Goal: Task Accomplishment & Management: Manage account settings

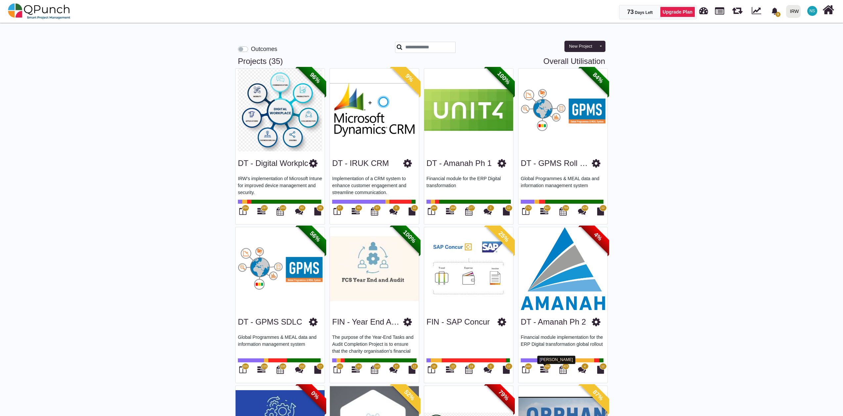
click at [544, 370] on icon at bounding box center [544, 369] width 8 height 8
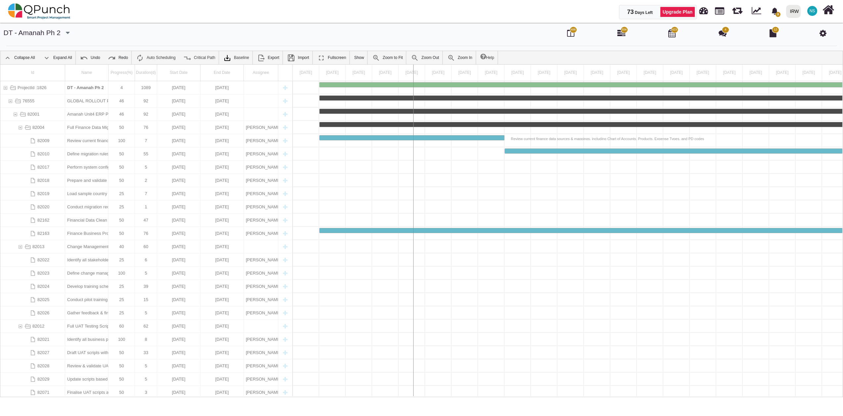
drag, startPoint x: 294, startPoint y: 80, endPoint x: 414, endPoint y: 88, distance: 120.7
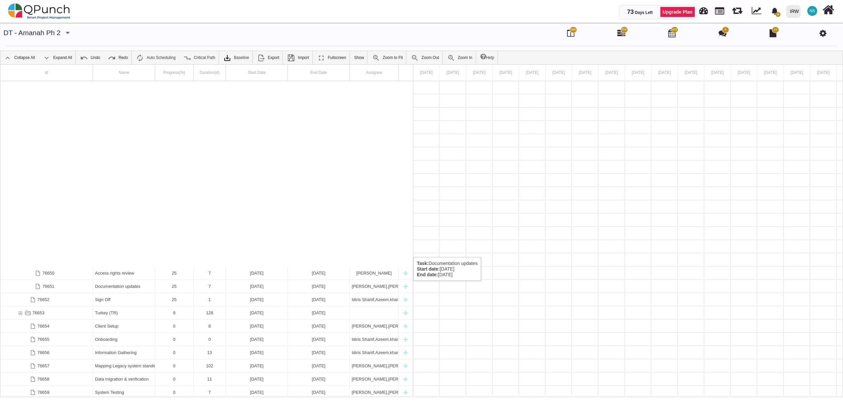
scroll to position [1509, 0]
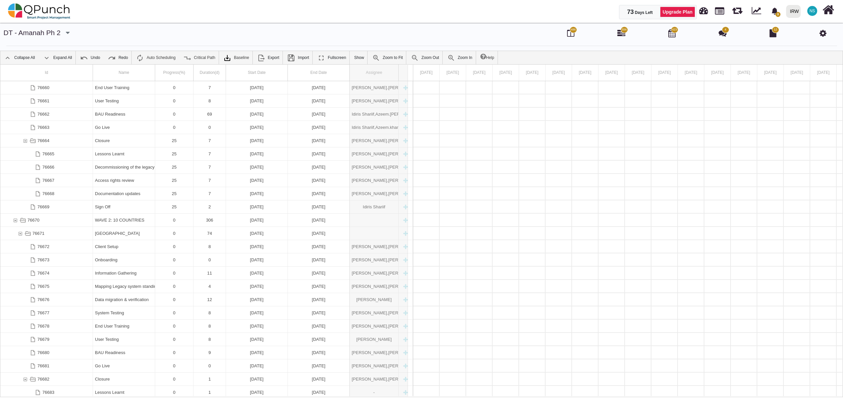
drag, startPoint x: 400, startPoint y: 76, endPoint x: 415, endPoint y: 77, distance: 14.6
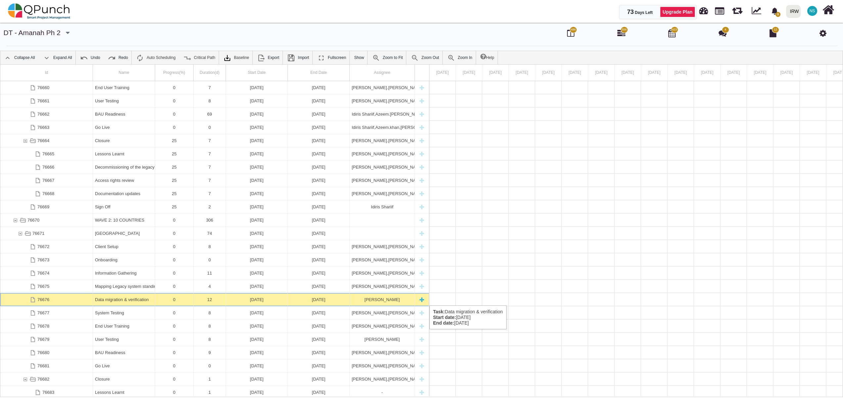
click at [377, 298] on div "Nadeem Sheikh" at bounding box center [382, 299] width 61 height 13
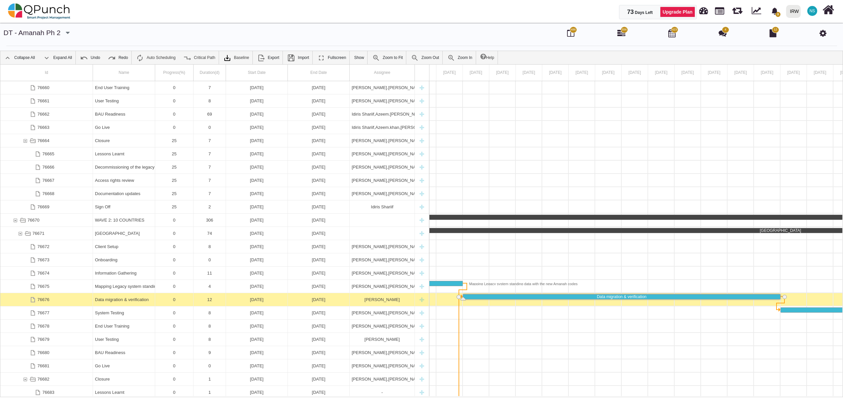
click at [377, 298] on div "Nadeem Sheikh" at bounding box center [382, 299] width 61 height 13
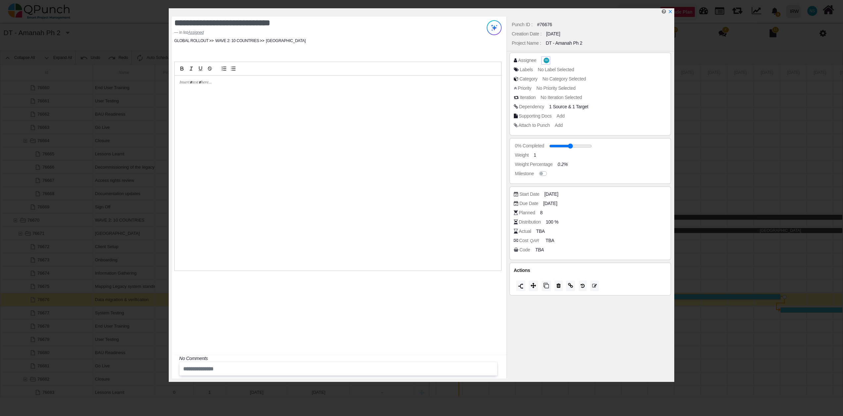
click at [545, 60] on span "NS" at bounding box center [546, 60] width 3 height 2
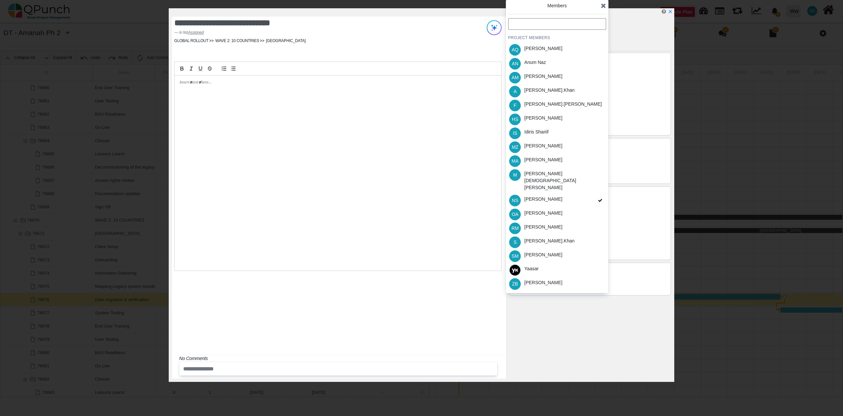
click at [715, 120] on div "**********" at bounding box center [421, 208] width 843 height 416
click at [605, 5] on icon at bounding box center [603, 5] width 5 height 7
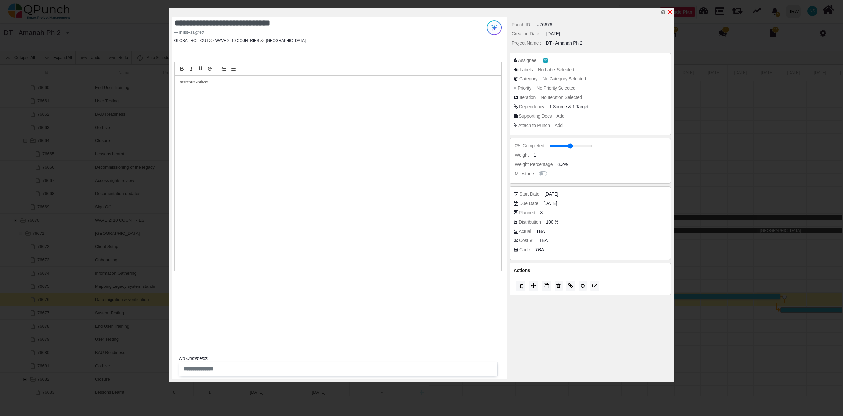
click at [670, 13] on icon "x" at bounding box center [670, 12] width 4 height 4
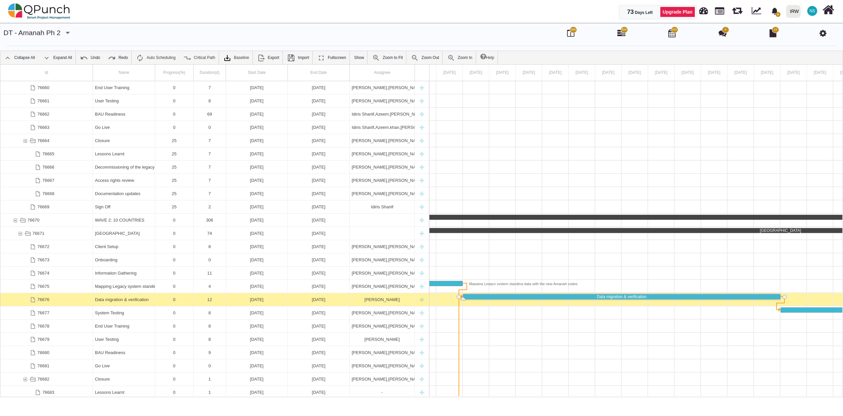
click at [65, 15] on img at bounding box center [39, 11] width 63 height 20
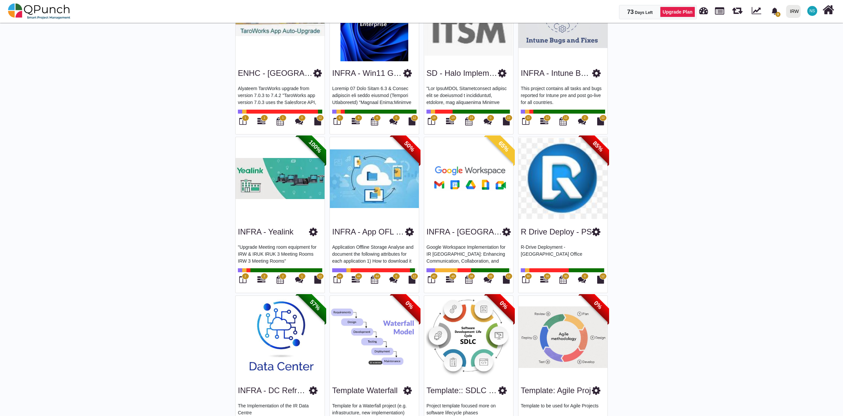
scroll to position [956, 0]
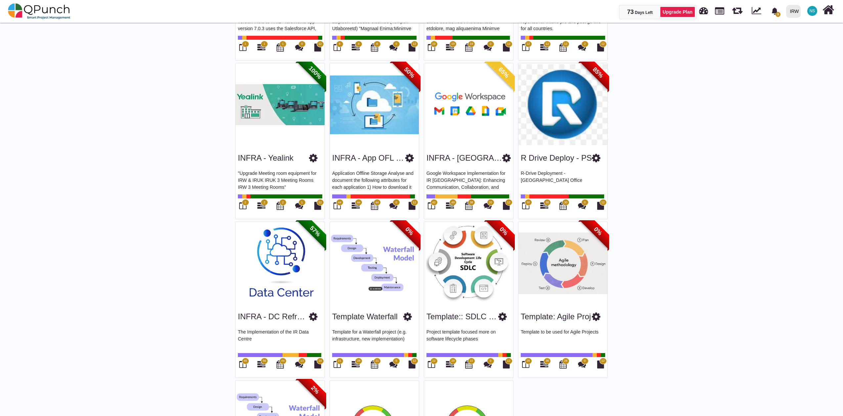
click at [281, 261] on img at bounding box center [280, 263] width 89 height 83
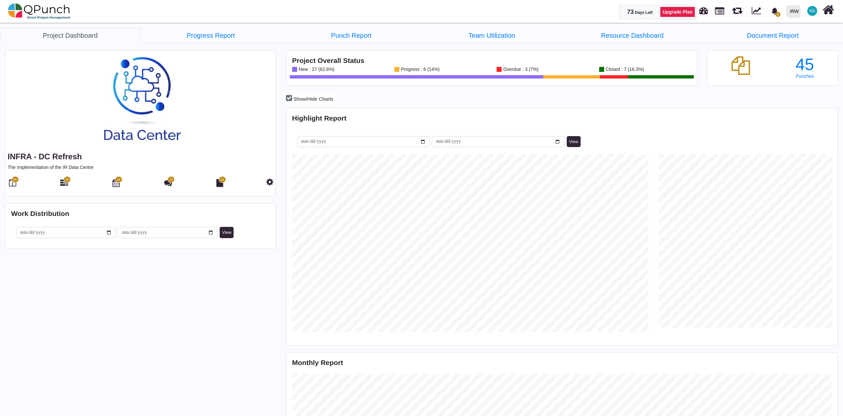
scroll to position [178, 183]
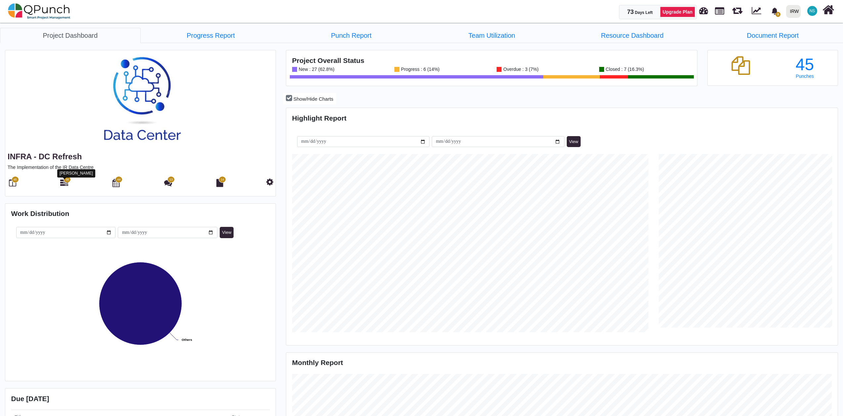
click at [64, 183] on icon at bounding box center [64, 183] width 8 height 8
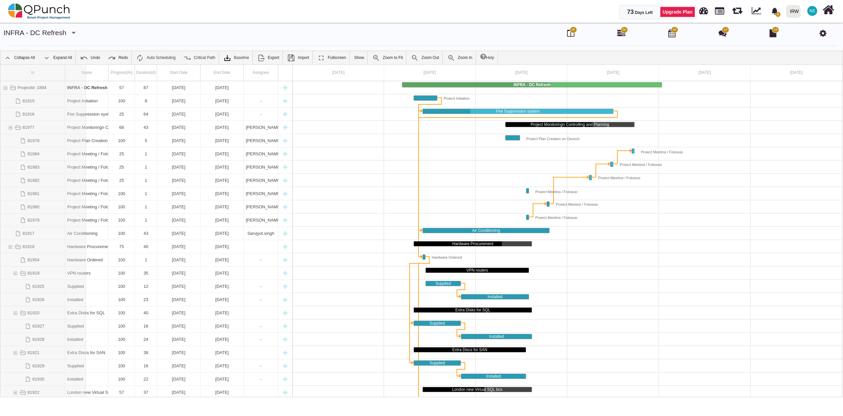
drag, startPoint x: 64, startPoint y: 72, endPoint x: 86, endPoint y: 73, distance: 22.2
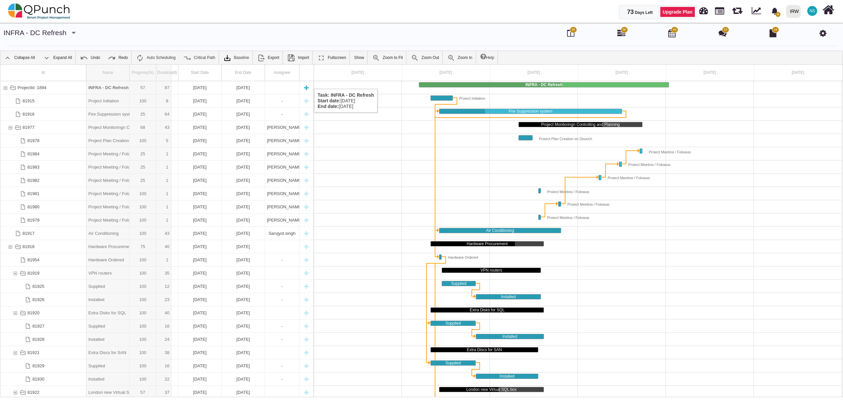
drag, startPoint x: 129, startPoint y: 74, endPoint x: 172, endPoint y: 82, distance: 44.3
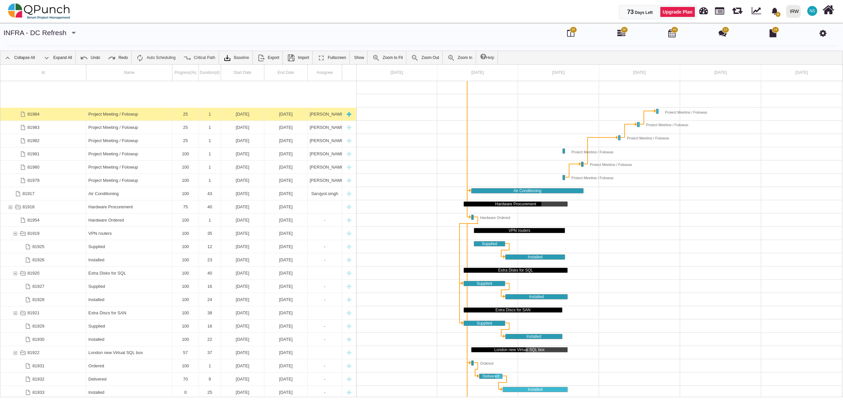
scroll to position [79, 0]
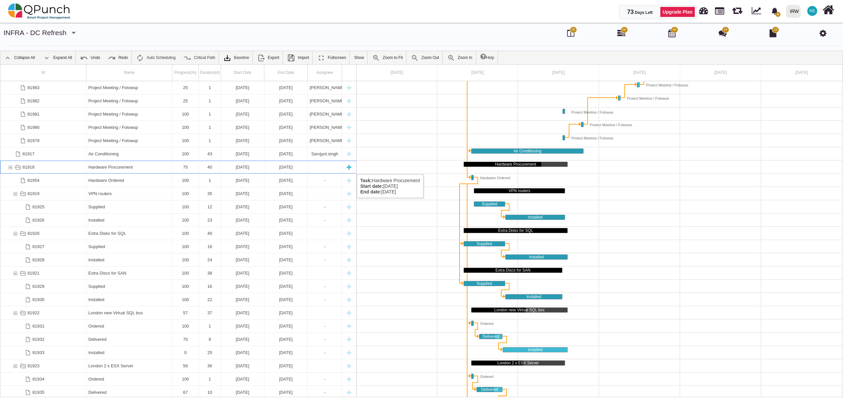
click at [12, 167] on div "81918" at bounding box center [10, 166] width 6 height 13
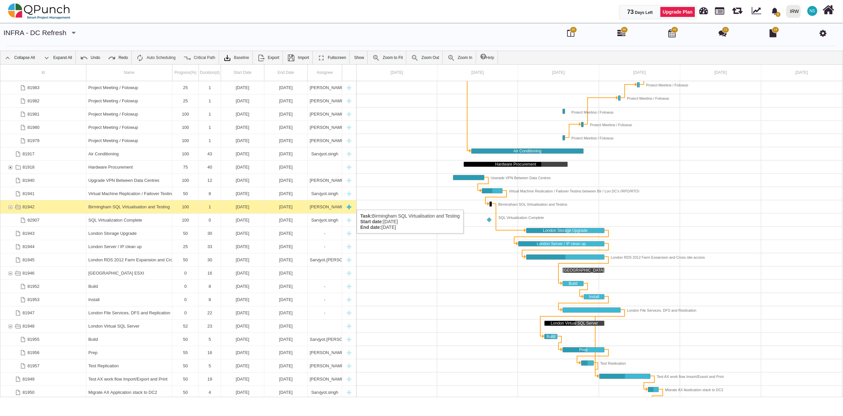
scroll to position [0, 0]
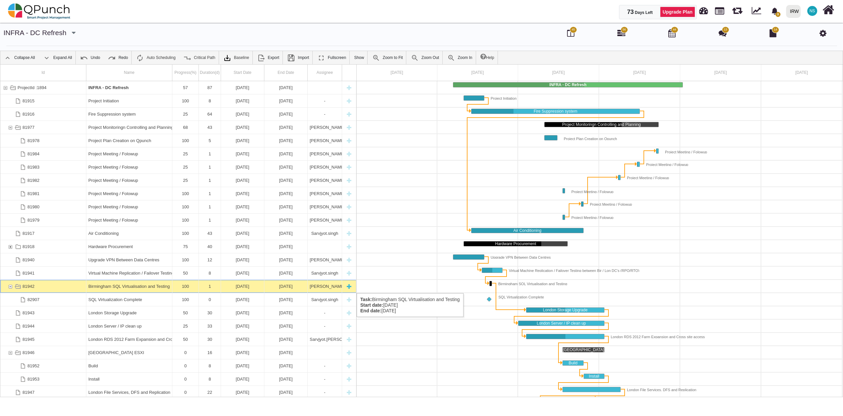
click at [9, 286] on div "81942" at bounding box center [10, 286] width 6 height 13
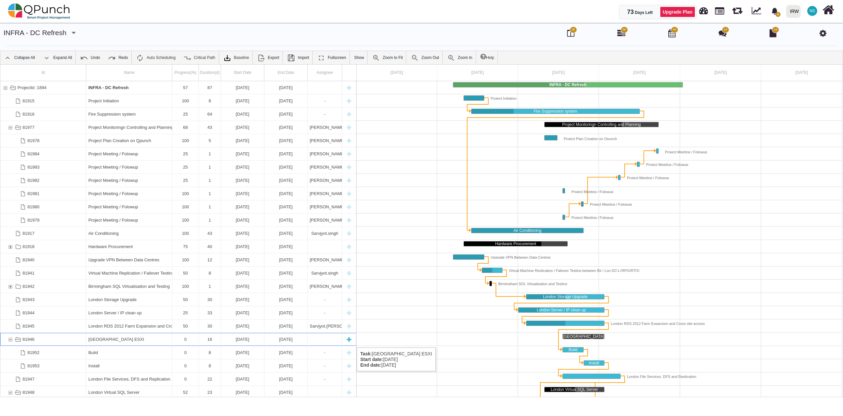
click at [10, 340] on div "81946" at bounding box center [10, 339] width 6 height 13
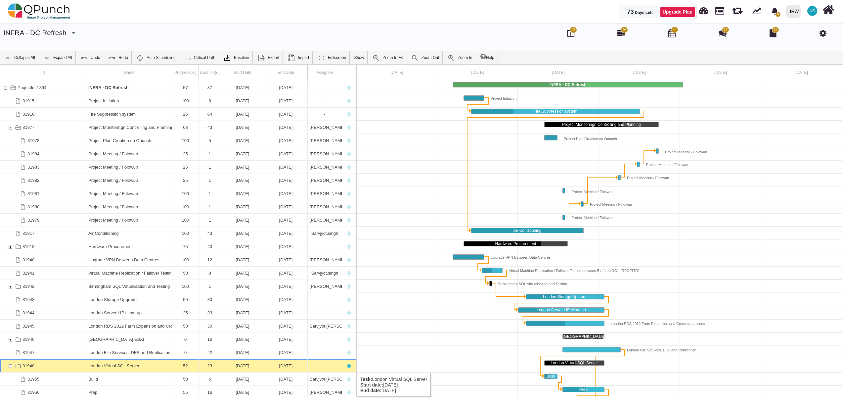
click at [10, 367] on div "81948" at bounding box center [10, 365] width 6 height 13
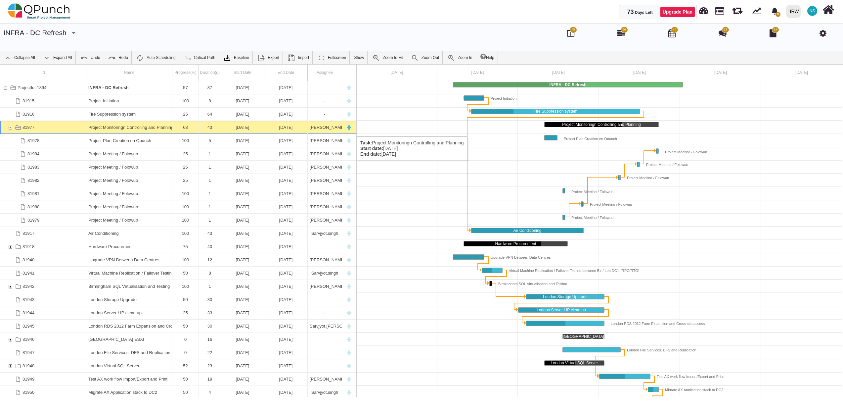
click at [12, 130] on div "81977" at bounding box center [10, 127] width 6 height 13
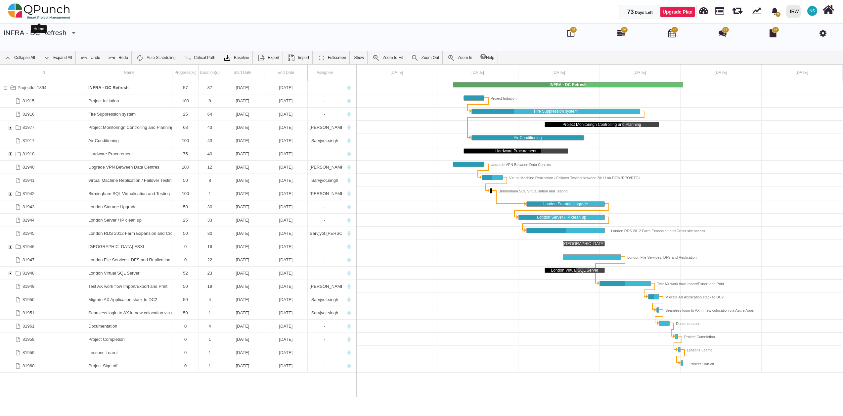
click at [59, 17] on img at bounding box center [39, 11] width 63 height 20
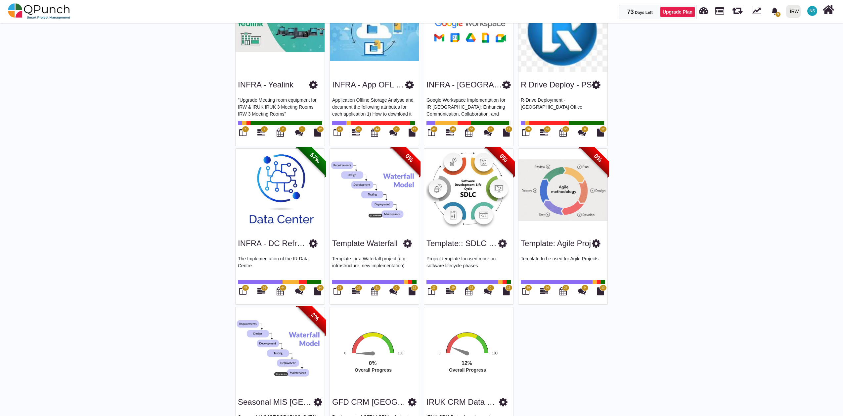
scroll to position [1083, 0]
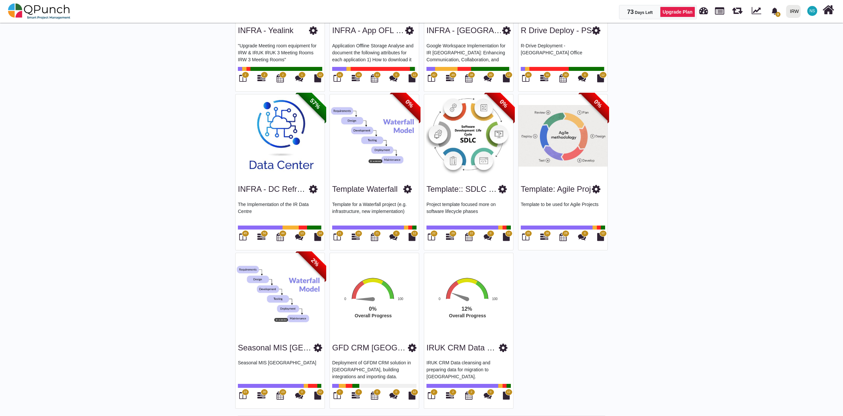
click at [450, 392] on span "2" at bounding box center [452, 391] width 7 height 7
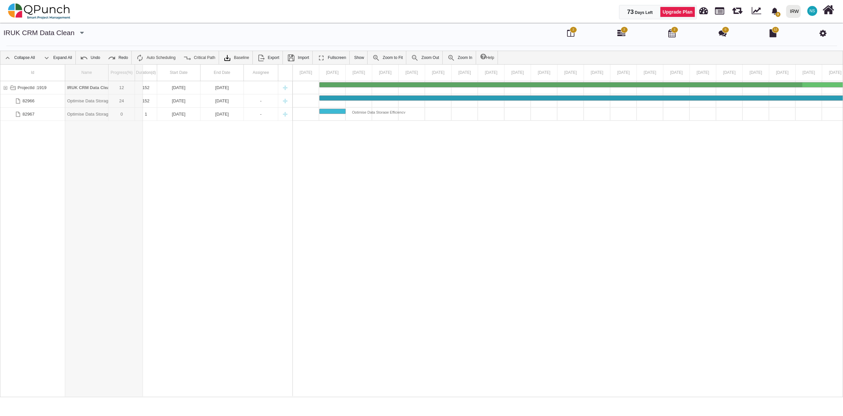
drag, startPoint x: 110, startPoint y: 72, endPoint x: 143, endPoint y: 68, distance: 33.4
click at [39, 8] on img at bounding box center [39, 11] width 63 height 20
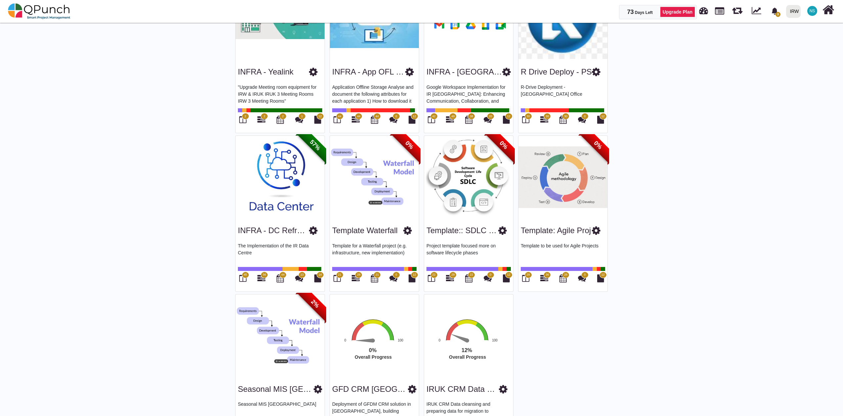
scroll to position [1083, 0]
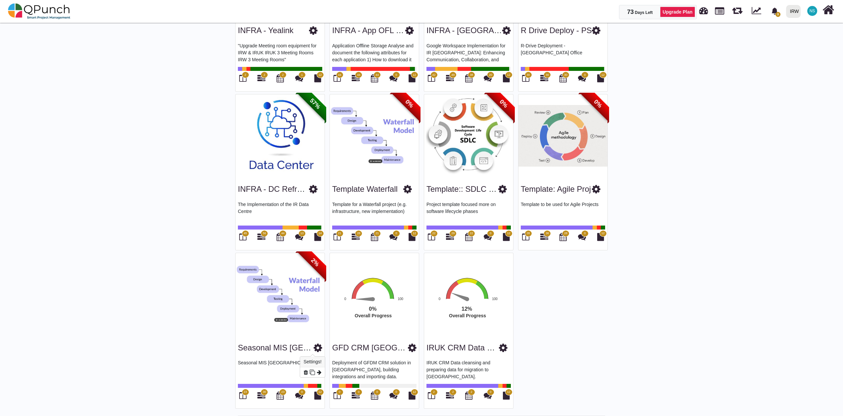
click at [315, 345] on icon at bounding box center [318, 347] width 9 height 10
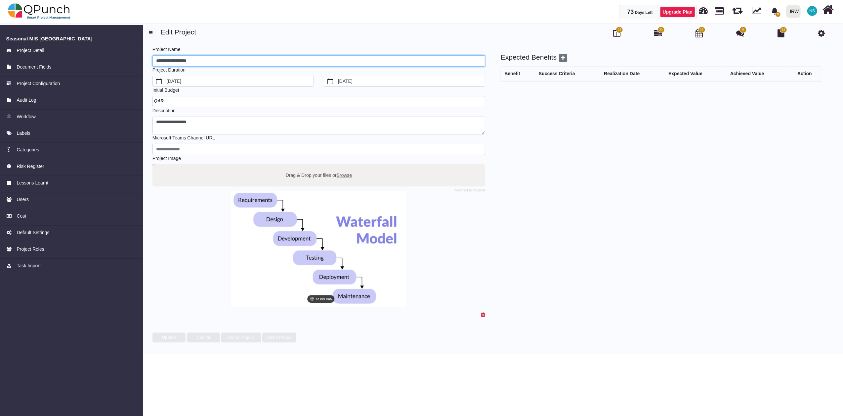
click at [205, 62] on input "**********" at bounding box center [319, 60] width 333 height 11
drag, startPoint x: 174, startPoint y: 62, endPoint x: 118, endPoint y: 59, distance: 55.3
click at [118, 59] on div "**********" at bounding box center [421, 187] width 843 height 333
type input "**********"
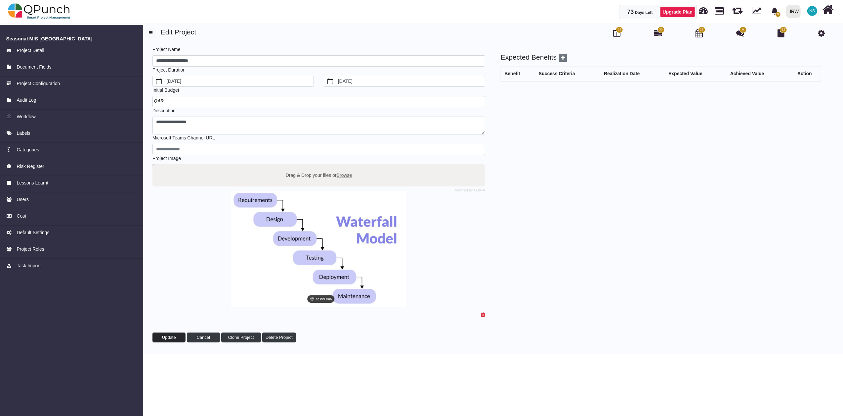
click at [170, 339] on button "Update" at bounding box center [169, 337] width 33 height 10
click at [48, 6] on img at bounding box center [39, 11] width 63 height 20
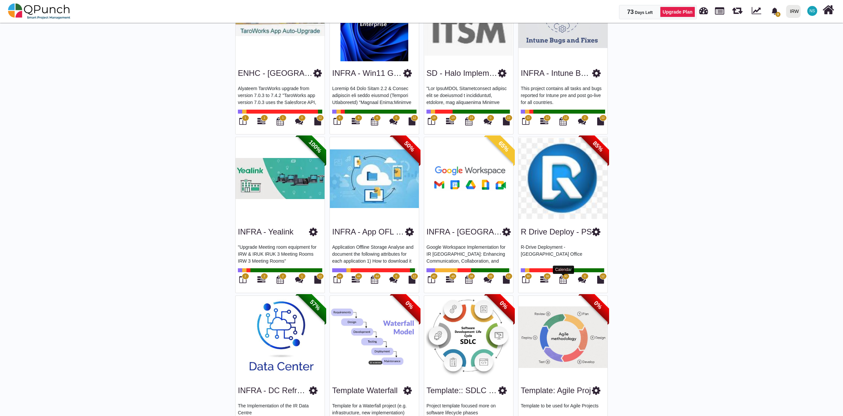
scroll to position [1083, 0]
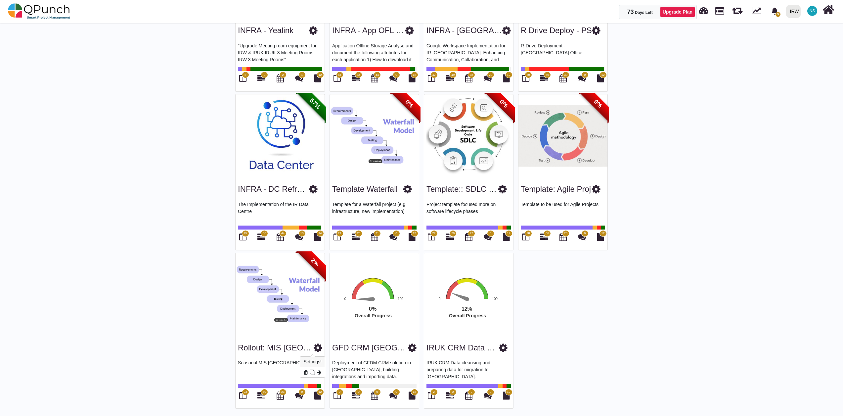
click at [315, 351] on icon at bounding box center [318, 347] width 9 height 10
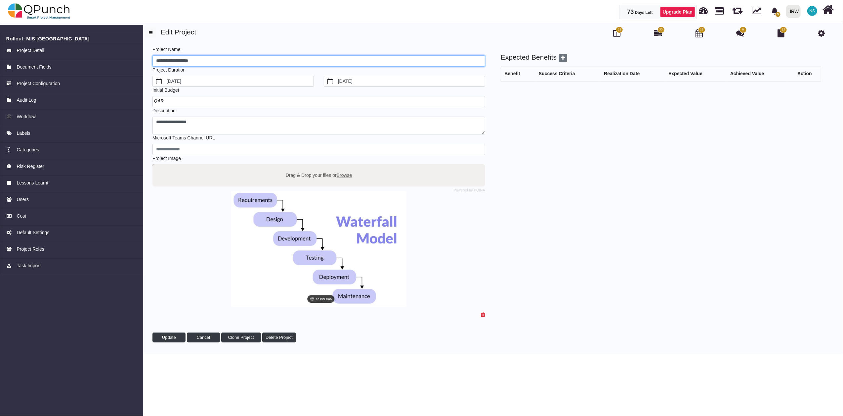
click at [173, 62] on input "**********" at bounding box center [319, 60] width 333 height 11
type input "**********"
click at [172, 339] on span "Update" at bounding box center [169, 337] width 14 height 5
click at [54, 5] on img at bounding box center [39, 11] width 63 height 20
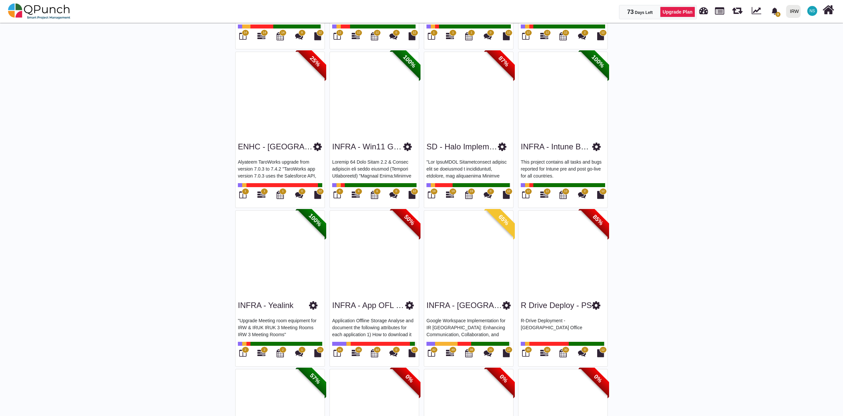
scroll to position [1083, 0]
